Goal: Information Seeking & Learning: Learn about a topic

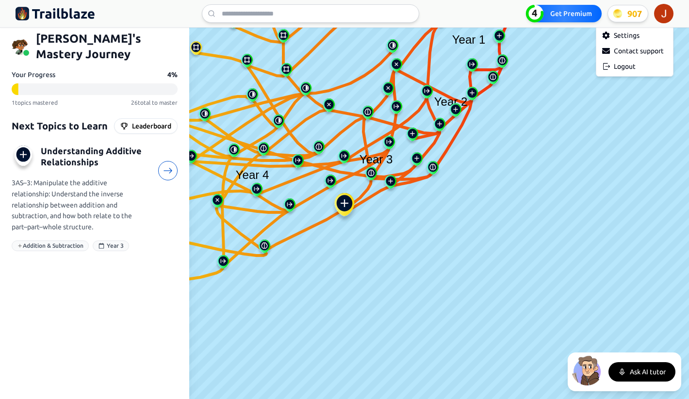
click at [668, 14] on html "We value your privacy We use cookies to enhance your browsing experience, serve…" at bounding box center [344, 199] width 689 height 399
click at [622, 70] on div "Logout" at bounding box center [634, 67] width 73 height 16
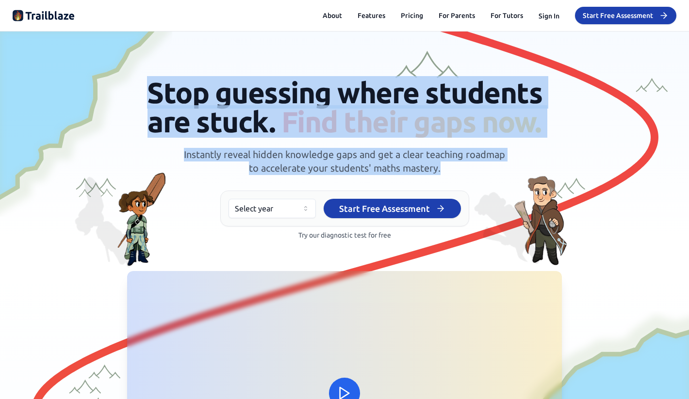
click at [474, 175] on p "Instantly reveal hidden knowledge gaps and get a clear teaching roadmap to acce…" at bounding box center [345, 161] width 326 height 27
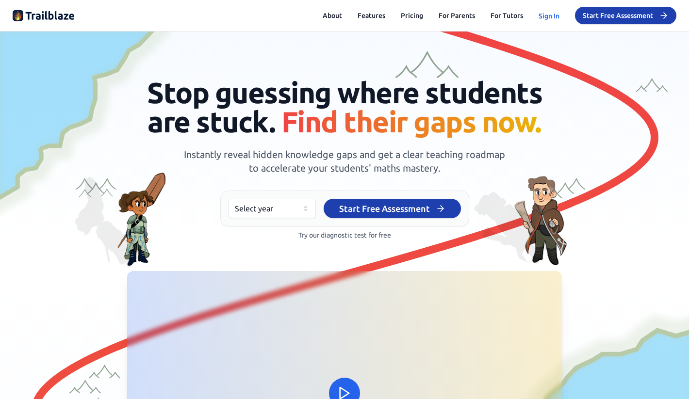
click at [548, 18] on button "Sign In" at bounding box center [549, 16] width 21 height 10
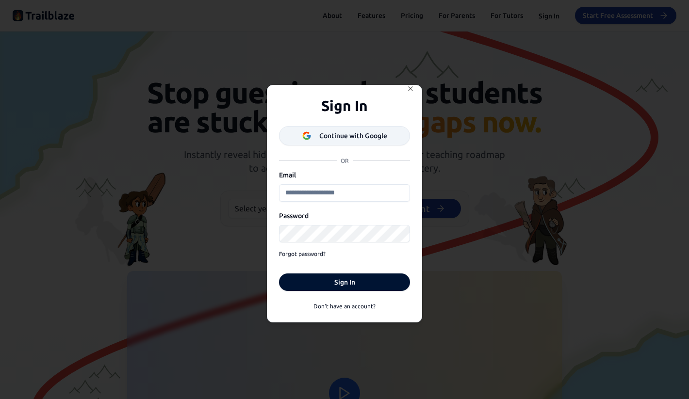
click at [367, 138] on div "Continue with Google" at bounding box center [353, 136] width 68 height 10
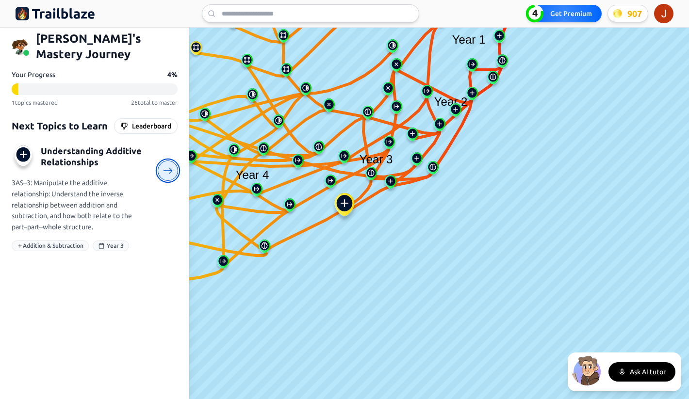
click at [172, 166] on icon at bounding box center [168, 171] width 10 height 10
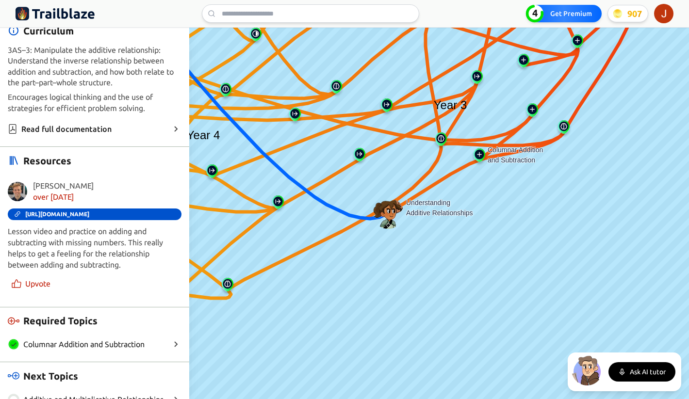
scroll to position [277, 0]
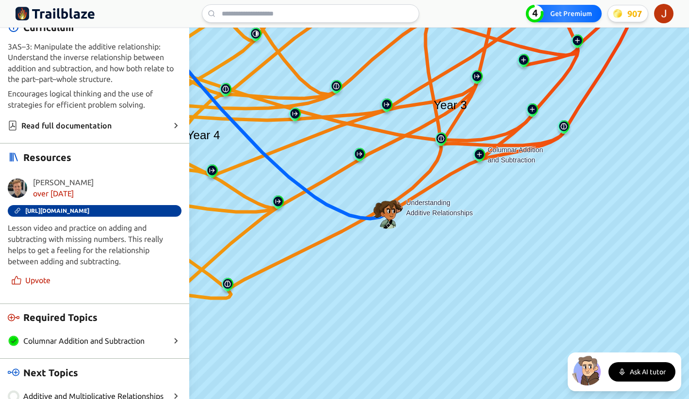
click at [83, 208] on span "https://www.khanacademy.org/math/cc-2nd-grade-math/cc-2nd-add-subtract-100/cc-2…" at bounding box center [57, 211] width 64 height 7
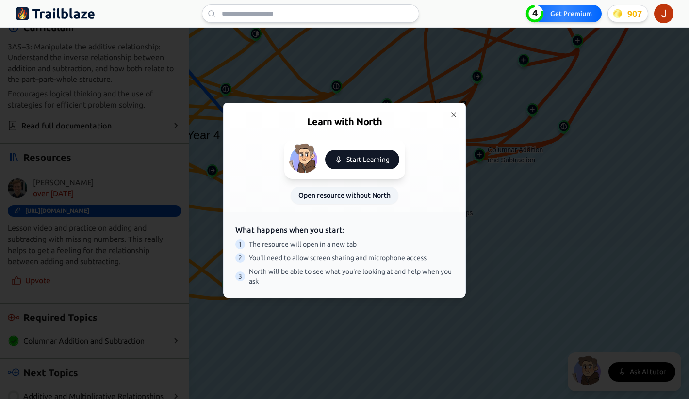
click at [347, 163] on button "Start Learning" at bounding box center [362, 159] width 74 height 19
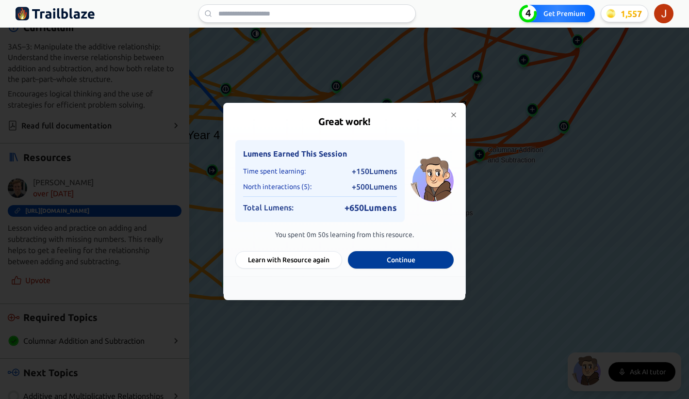
click at [396, 261] on button "Continue" at bounding box center [401, 259] width 106 height 17
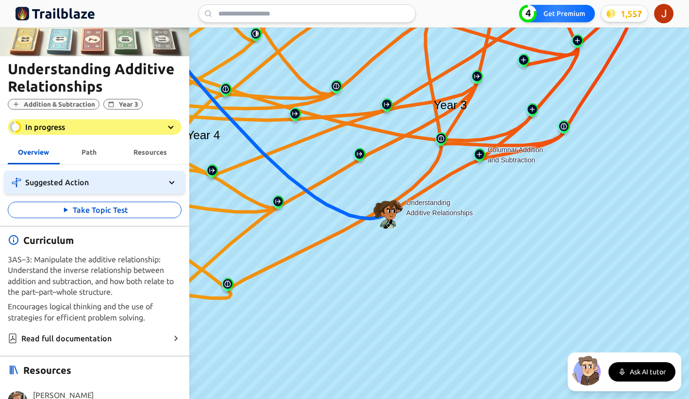
scroll to position [0, 0]
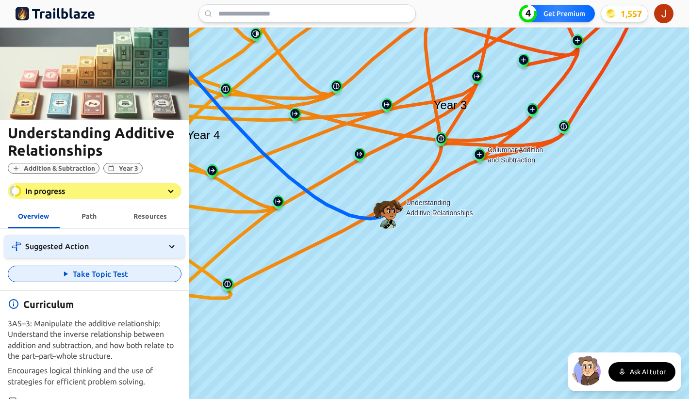
click at [86, 277] on button "Take Topic Test" at bounding box center [95, 274] width 174 height 17
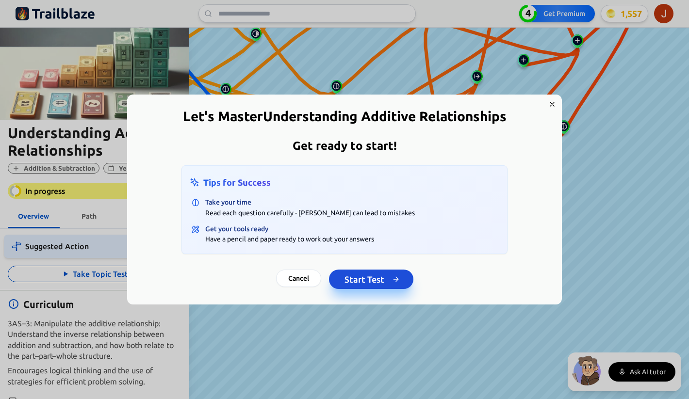
click at [357, 280] on button "Start Test" at bounding box center [371, 279] width 84 height 19
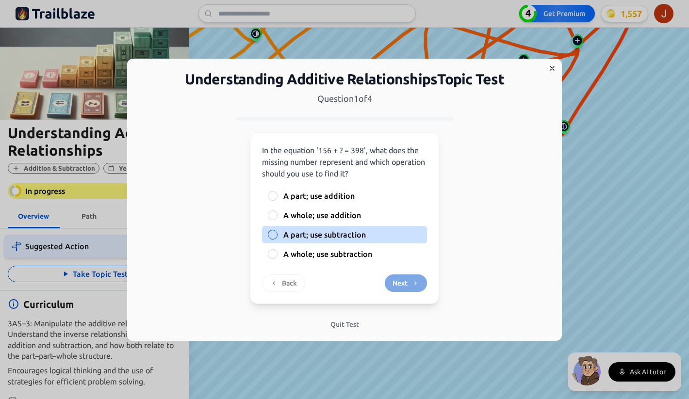
click at [297, 238] on span "A part; use subtraction" at bounding box center [324, 235] width 83 height 12
click at [277, 238] on button "A part; use subtraction" at bounding box center [273, 235] width 8 height 8
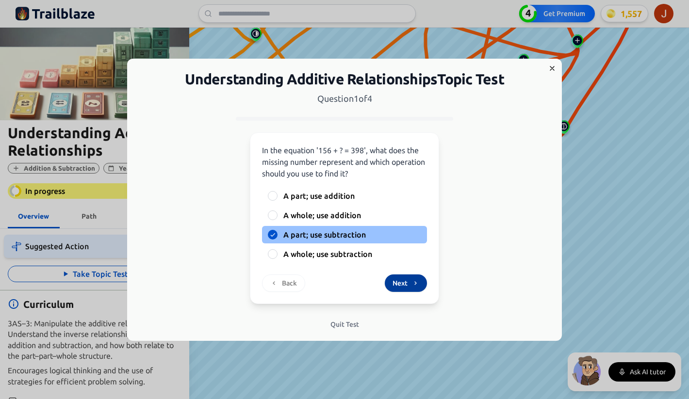
click at [405, 284] on button "Next" at bounding box center [406, 283] width 42 height 17
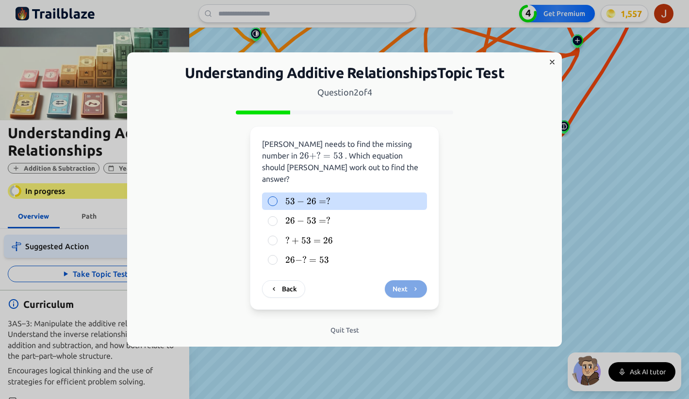
click at [275, 199] on div at bounding box center [273, 202] width 10 height 10
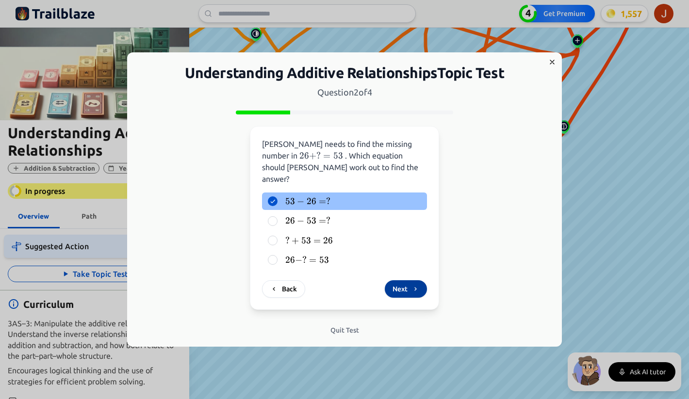
click at [404, 282] on button "Next" at bounding box center [406, 289] width 42 height 17
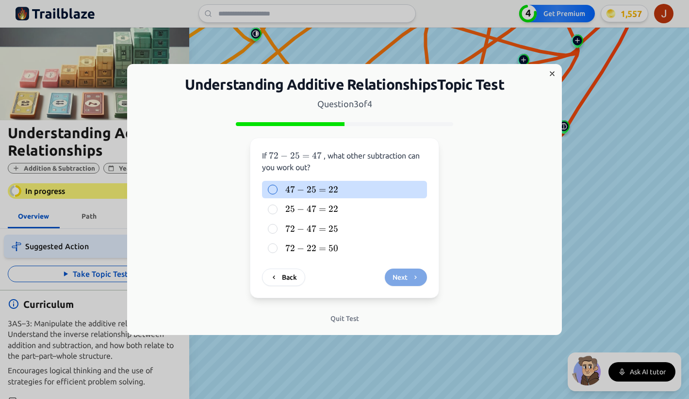
click at [273, 189] on div at bounding box center [273, 190] width 10 height 10
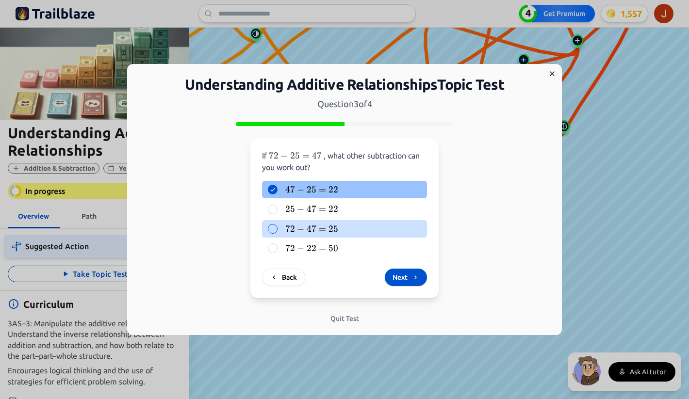
click at [287, 228] on span "72" at bounding box center [290, 229] width 10 height 11
click at [277, 228] on button "72 − 47 = 25 72 - 47 = 25 72 − 47 = 25" at bounding box center [273, 229] width 8 height 8
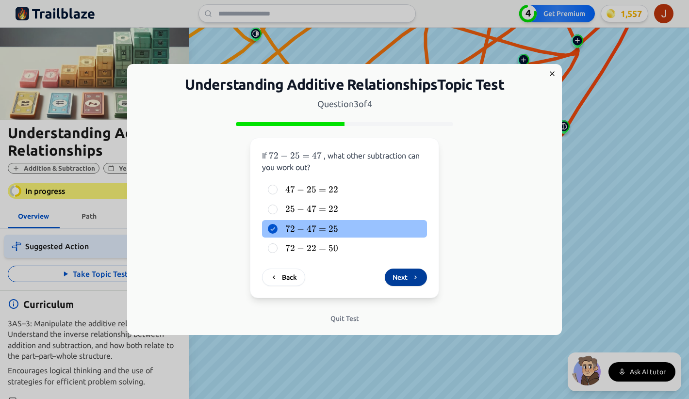
click at [400, 282] on button "Next" at bounding box center [406, 277] width 42 height 17
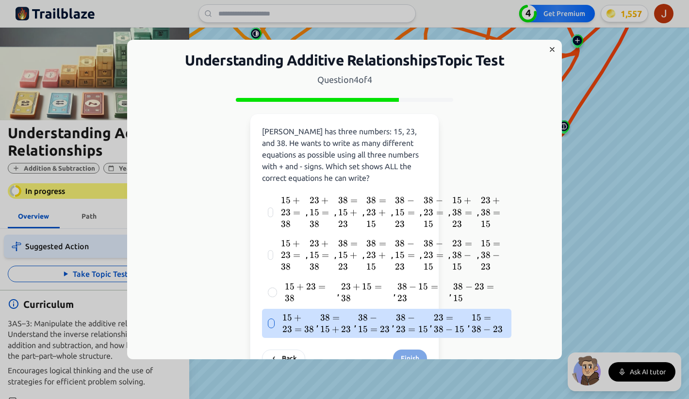
click at [273, 323] on div at bounding box center [271, 324] width 7 height 10
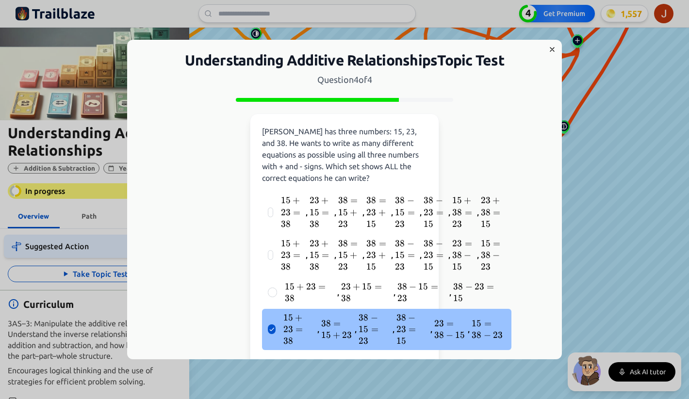
click at [411, 362] on button "Finish" at bounding box center [410, 370] width 34 height 17
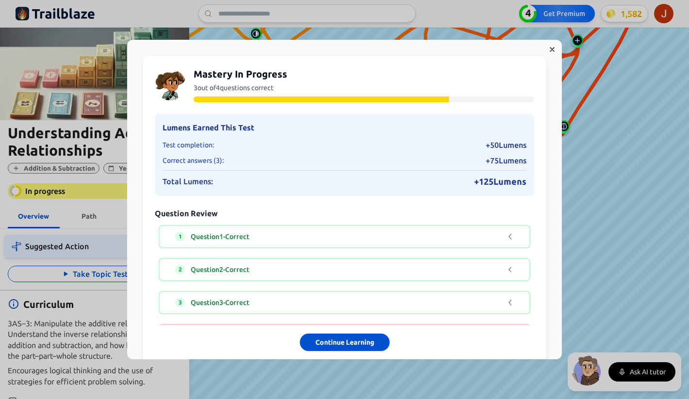
scroll to position [53, 0]
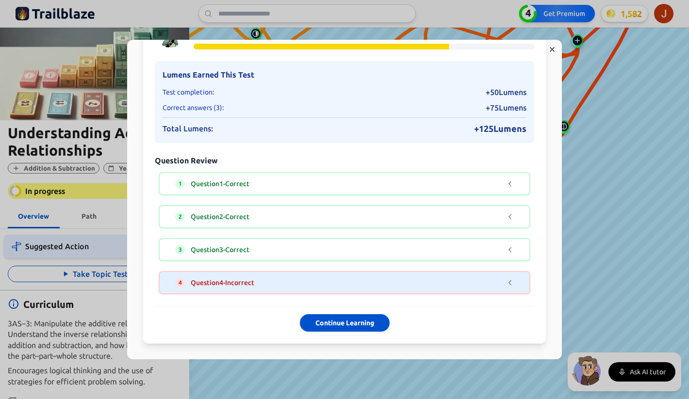
click at [417, 278] on div "4 Question 4 - Incorrect" at bounding box center [337, 283] width 325 height 10
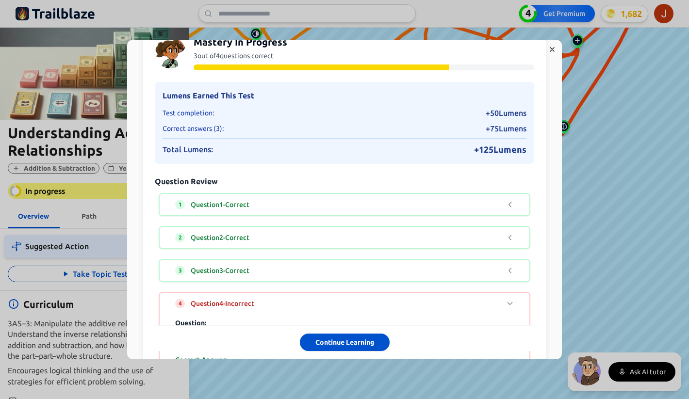
scroll to position [34, 0]
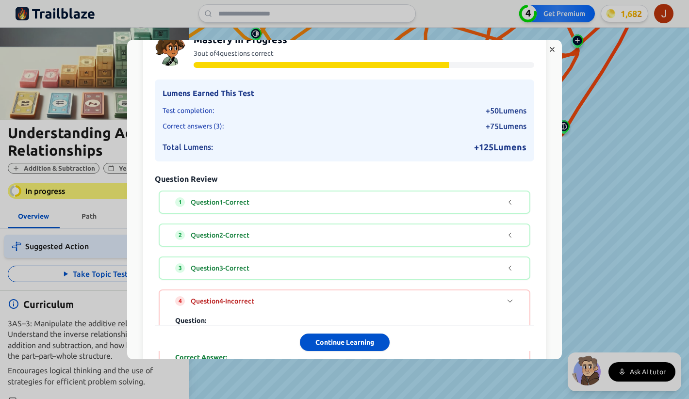
click at [507, 301] on icon "Question 4" at bounding box center [510, 302] width 8 height 8
click at [338, 343] on button "Continue Learning" at bounding box center [345, 341] width 90 height 17
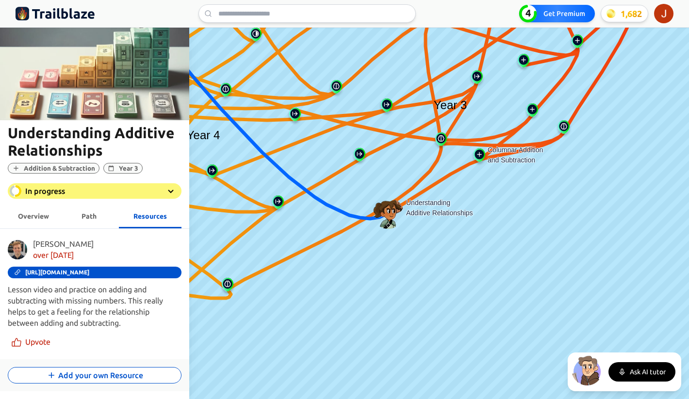
click at [30, 213] on span "Overview" at bounding box center [33, 217] width 31 height 8
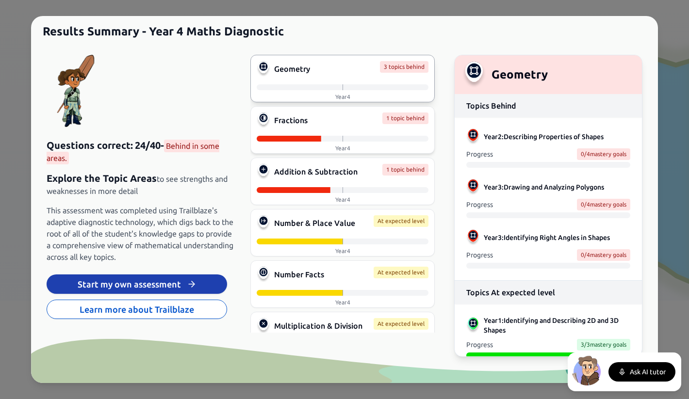
click at [341, 131] on div "Fractions 1 topic behind Year 4" at bounding box center [342, 130] width 184 height 48
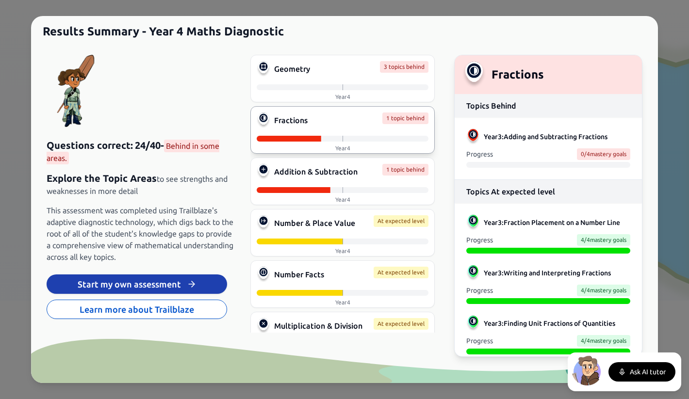
scroll to position [10, 0]
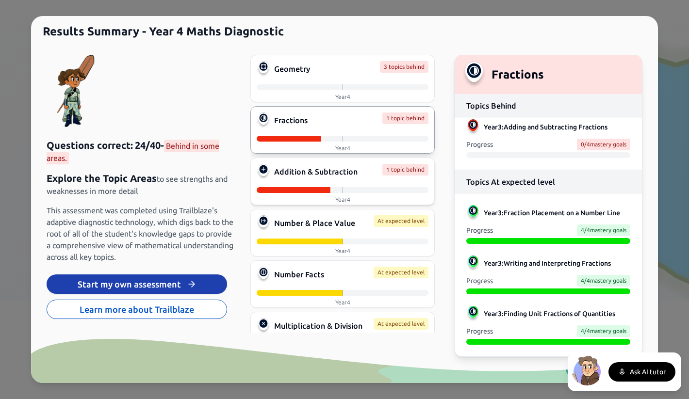
click at [357, 189] on div at bounding box center [343, 190] width 172 height 6
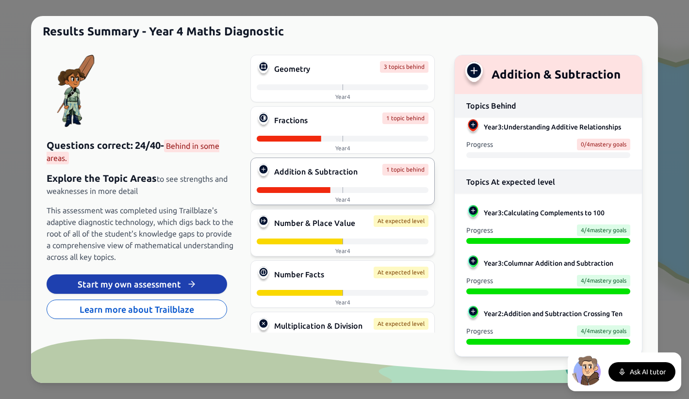
click at [324, 227] on span "Number & Place Value" at bounding box center [314, 223] width 81 height 12
